Goal: Check status: Check status

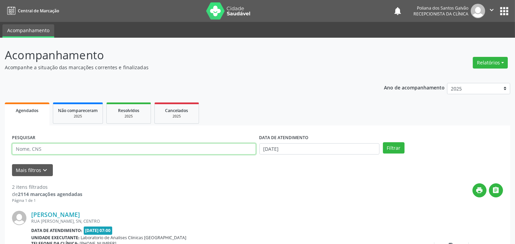
click at [184, 149] on input "text" at bounding box center [134, 149] width 244 height 12
type input "KEMY"
click at [383, 142] on button "Filtrar" at bounding box center [394, 148] width 22 height 12
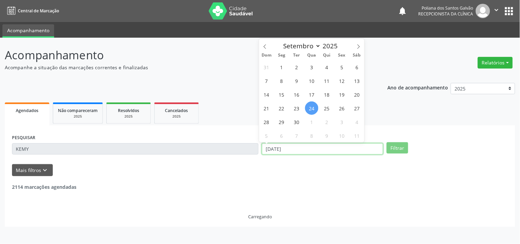
click at [329, 149] on input "[DATE]" at bounding box center [322, 149] width 121 height 12
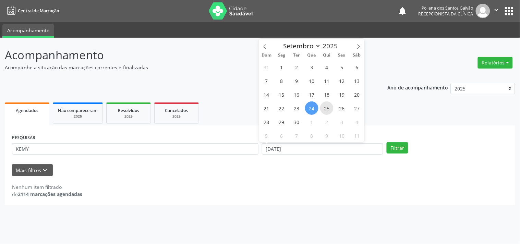
click at [323, 107] on span "25" at bounding box center [326, 108] width 13 height 13
type input "[DATE]"
click at [323, 107] on span "25" at bounding box center [326, 108] width 13 height 13
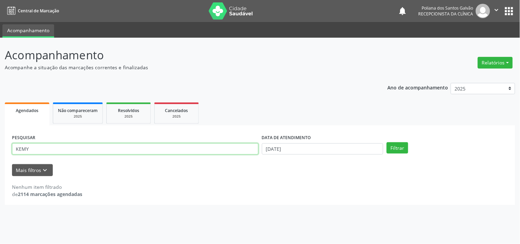
drag, startPoint x: 80, startPoint y: 152, endPoint x: 0, endPoint y: 91, distance: 99.9
click at [0, 92] on div "Acompanhamento Acompanhe a situação das marcações correntes e finalizadas Relat…" at bounding box center [260, 141] width 520 height 207
type input "KAMMY"
click at [387, 142] on button "Filtrar" at bounding box center [398, 148] width 22 height 12
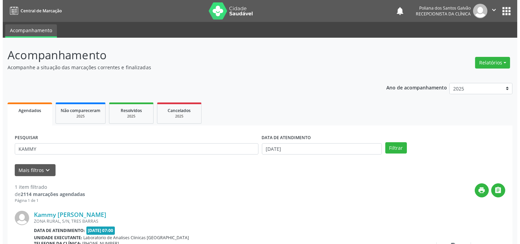
scroll to position [63, 0]
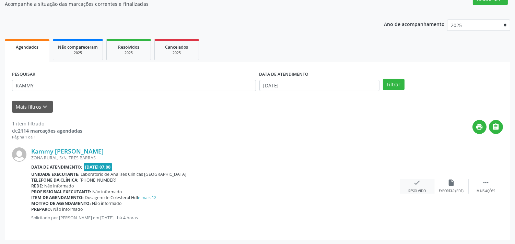
click at [414, 189] on div "Resolvido" at bounding box center [416, 191] width 17 height 5
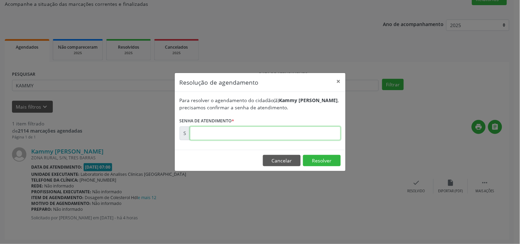
click at [300, 138] on input "text" at bounding box center [265, 134] width 151 height 14
type input "00178688"
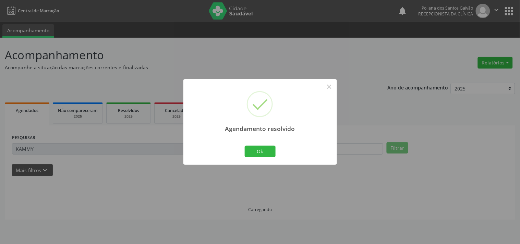
scroll to position [0, 0]
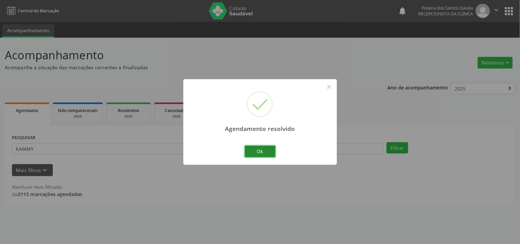
click at [270, 152] on button "Ok" at bounding box center [260, 152] width 31 height 12
